Goal: Navigation & Orientation: Find specific page/section

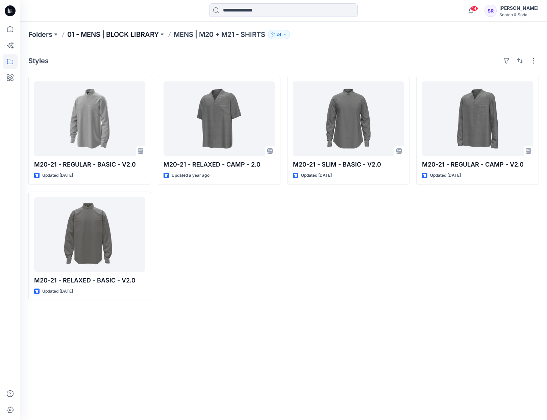
click at [138, 36] on p "01 - MENS | BLOCK LIBRARY" at bounding box center [113, 34] width 92 height 9
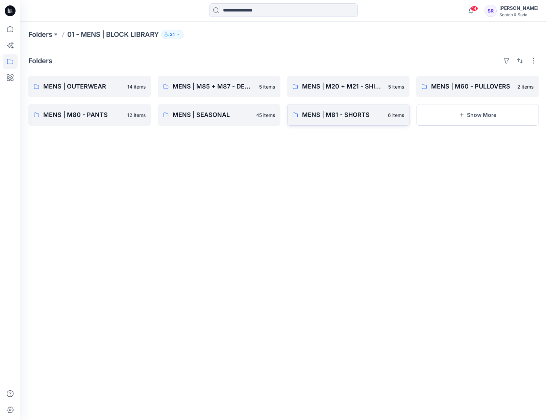
click at [365, 117] on p "MENS | M81 - SHORTS" at bounding box center [343, 114] width 82 height 9
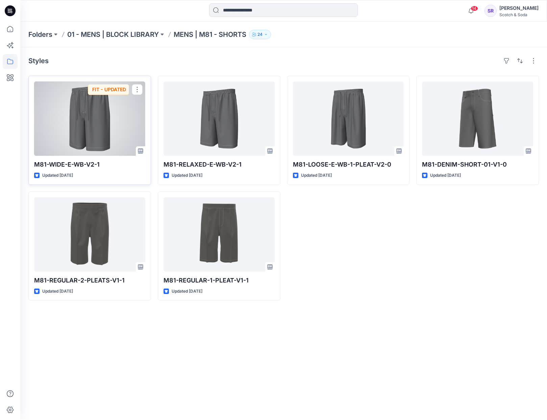
click at [68, 141] on div at bounding box center [89, 118] width 111 height 74
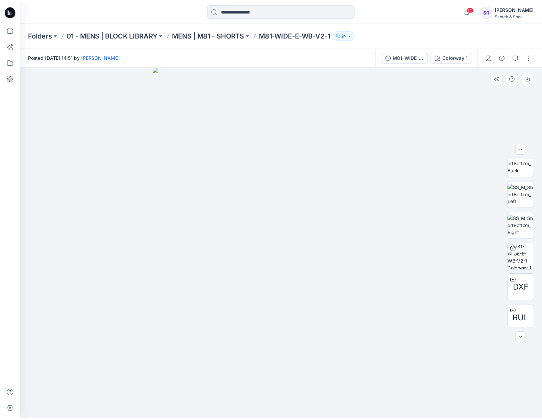
scroll to position [107, 0]
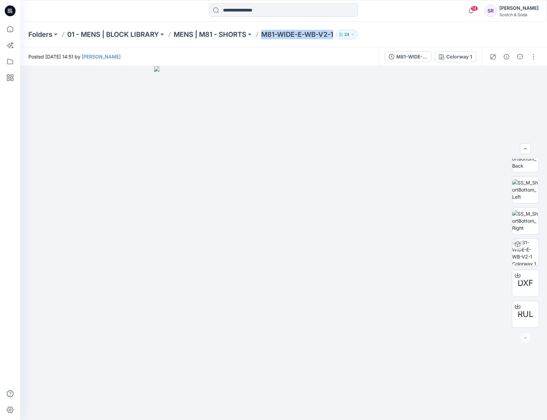
drag, startPoint x: 263, startPoint y: 35, endPoint x: 332, endPoint y: 40, distance: 69.1
click at [332, 40] on div "Folders 01 - MENS | BLOCK LIBRARY MENS | M81 - SHORTS M81-WIDE-E-WB-V2-1 24" at bounding box center [283, 35] width 527 height 26
copy p "M81-WIDE-E-WB-V2-1"
click at [516, 276] on icon at bounding box center [517, 275] width 5 height 5
click at [517, 307] on icon at bounding box center [517, 306] width 5 height 5
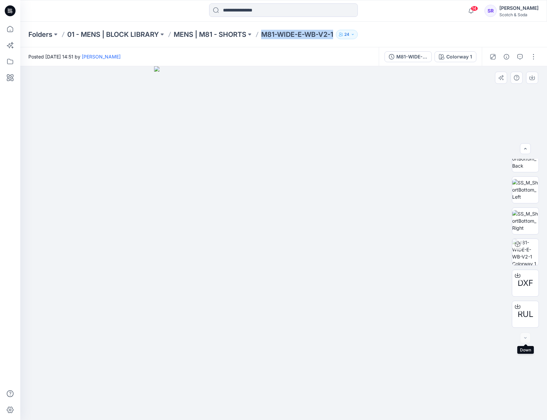
click at [522, 336] on div at bounding box center [525, 337] width 11 height 11
click at [151, 30] on p "01 - MENS | BLOCK LIBRARY" at bounding box center [113, 34] width 92 height 9
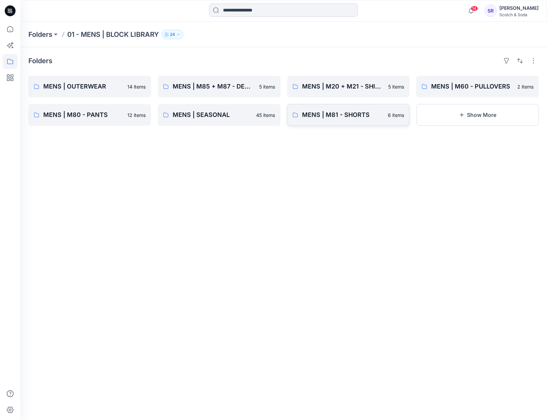
click at [337, 117] on p "MENS | M81 - SHORTS" at bounding box center [343, 114] width 82 height 9
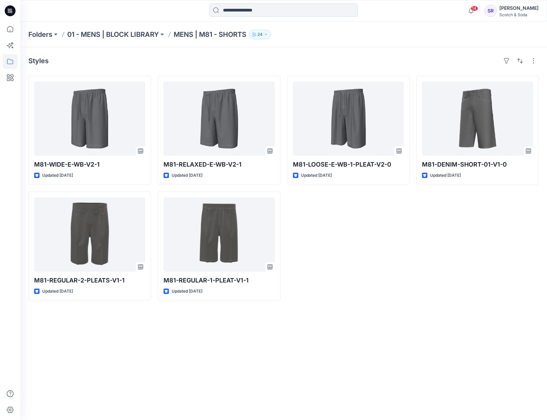
click at [505, 296] on div "M81-DENIM-SHORT-01-V1-0 Updated [DATE]" at bounding box center [477, 188] width 123 height 225
click at [134, 35] on p "01 - MENS | BLOCK LIBRARY" at bounding box center [113, 34] width 92 height 9
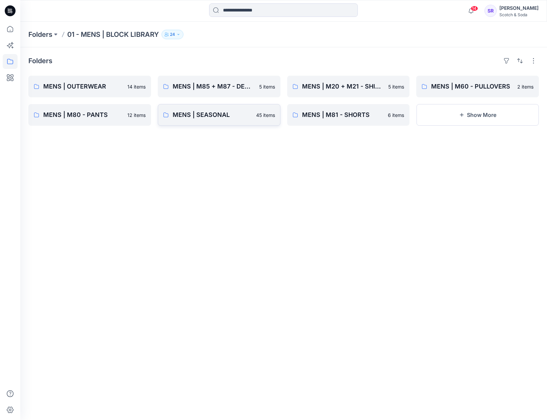
click at [244, 115] on p "MENS | SEASONAL" at bounding box center [212, 114] width 79 height 9
